Goal: Understand process/instructions

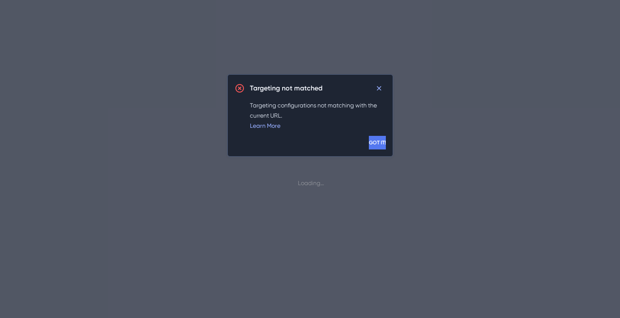
click at [372, 143] on button "GOT IT!" at bounding box center [377, 143] width 17 height 14
